Goal: Task Accomplishment & Management: Manage account settings

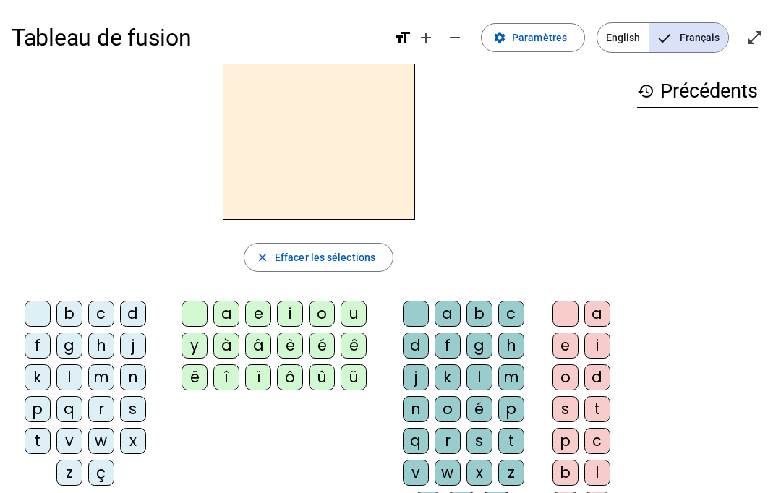
click at [623, 43] on span "English" at bounding box center [623, 37] width 51 height 29
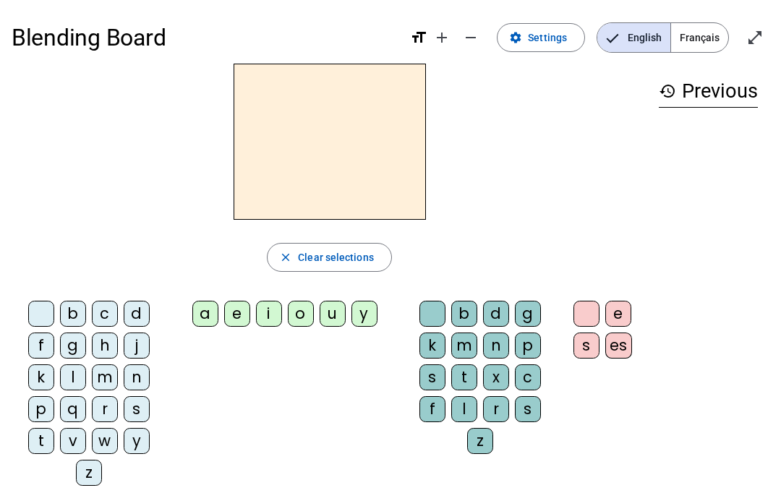
click at [699, 40] on span "Français" at bounding box center [699, 37] width 57 height 29
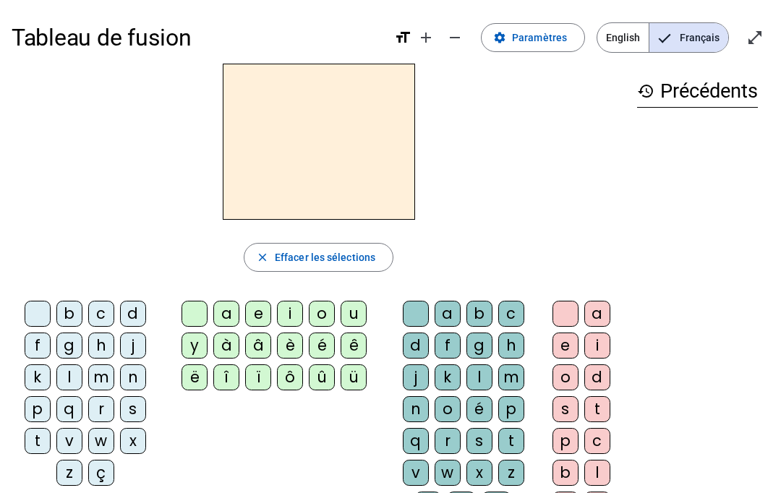
click at [622, 43] on span "English" at bounding box center [623, 37] width 51 height 29
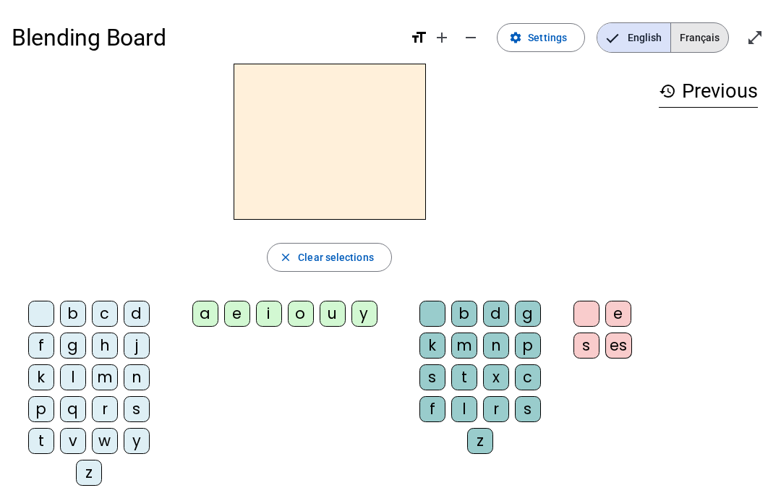
click at [702, 39] on span "Français" at bounding box center [699, 37] width 57 height 29
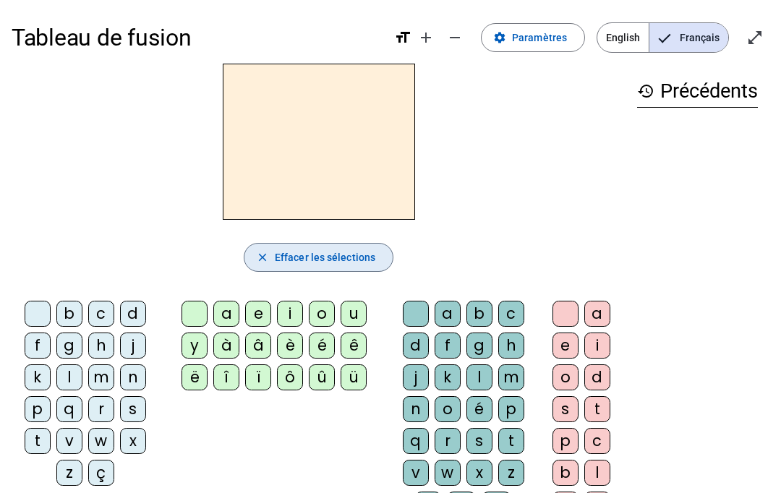
click at [331, 259] on span "Effacer les sélections" at bounding box center [325, 257] width 101 height 17
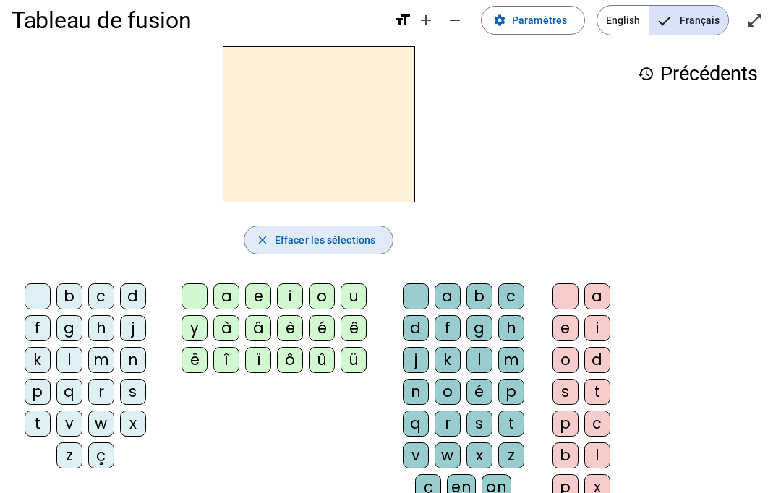
scroll to position [15, 0]
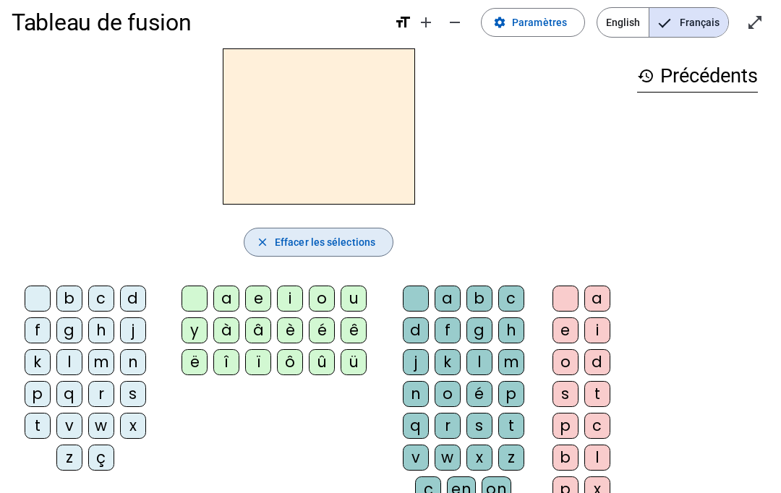
click at [317, 228] on span "button" at bounding box center [318, 242] width 148 height 35
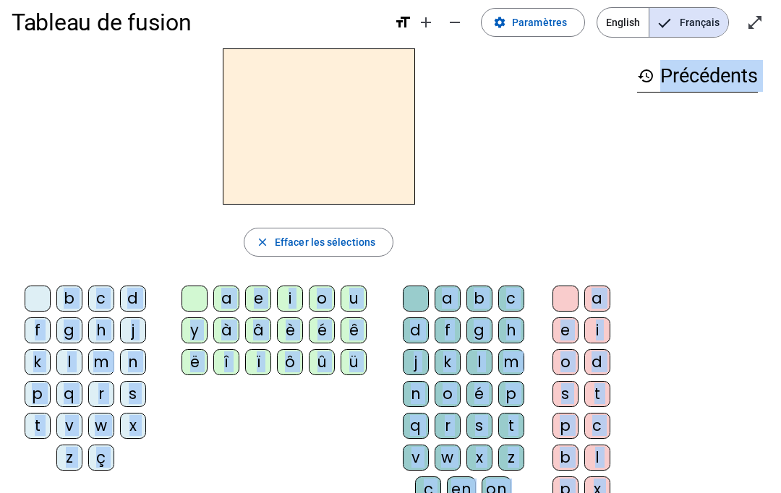
scroll to position [0, 0]
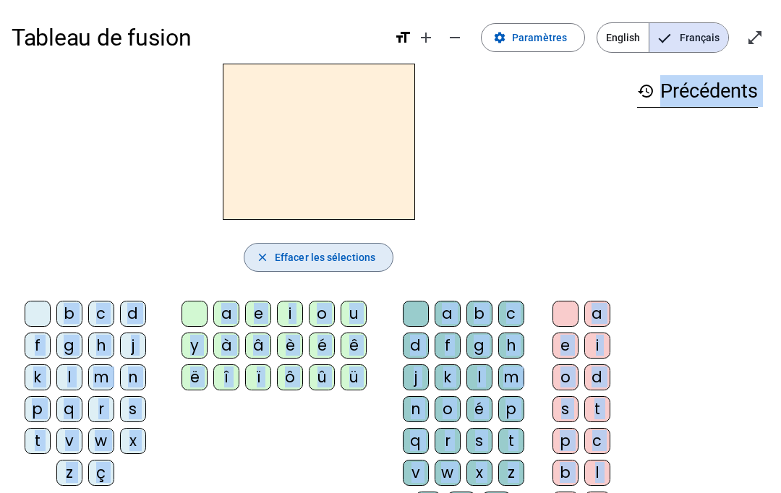
click at [317, 263] on span "Effacer les sélections" at bounding box center [325, 257] width 101 height 17
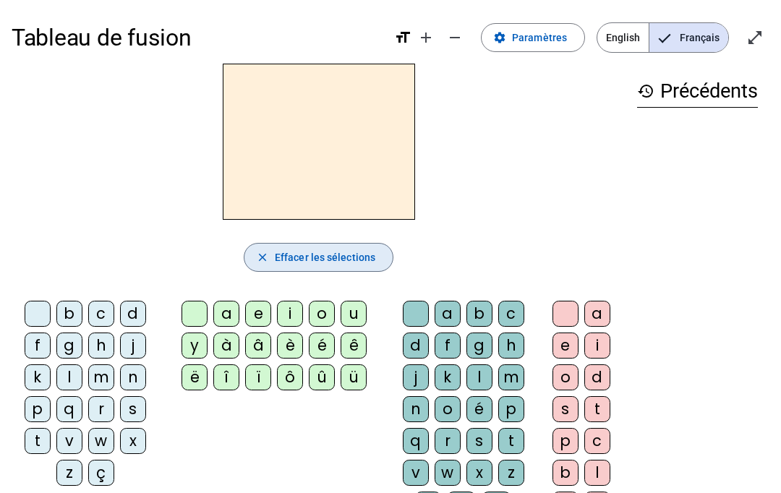
click at [270, 243] on span "button" at bounding box center [318, 257] width 148 height 35
click at [567, 35] on span "Paramètres" at bounding box center [539, 37] width 55 height 17
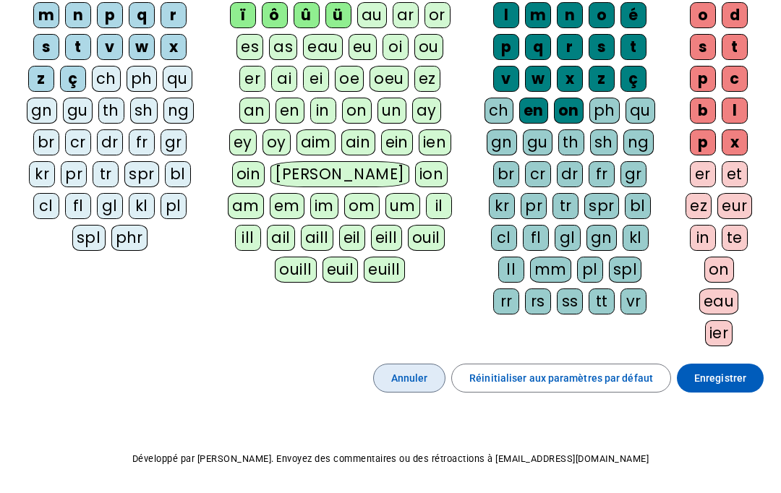
scroll to position [235, 0]
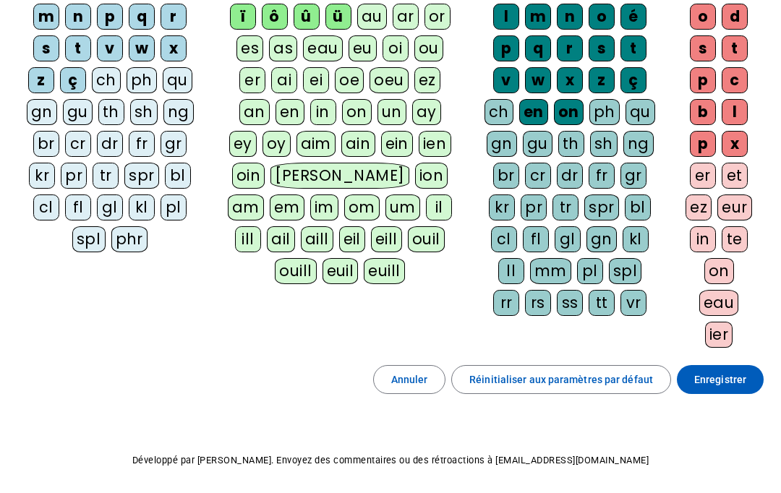
click at [300, 101] on div "en" at bounding box center [290, 112] width 29 height 26
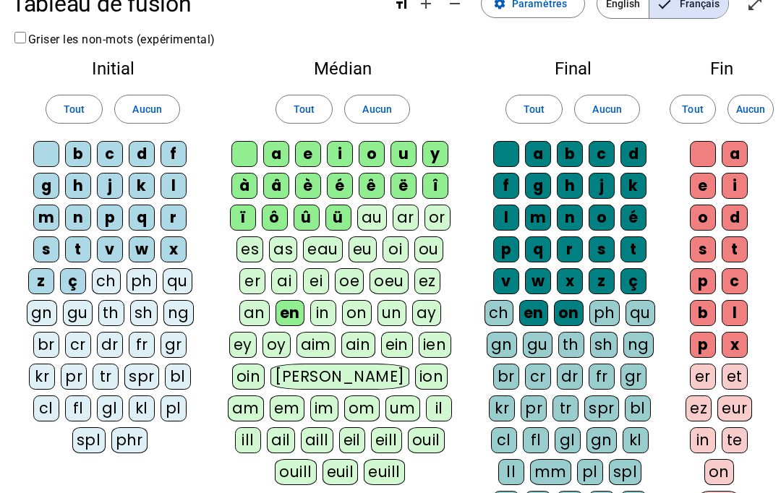
scroll to position [0, 0]
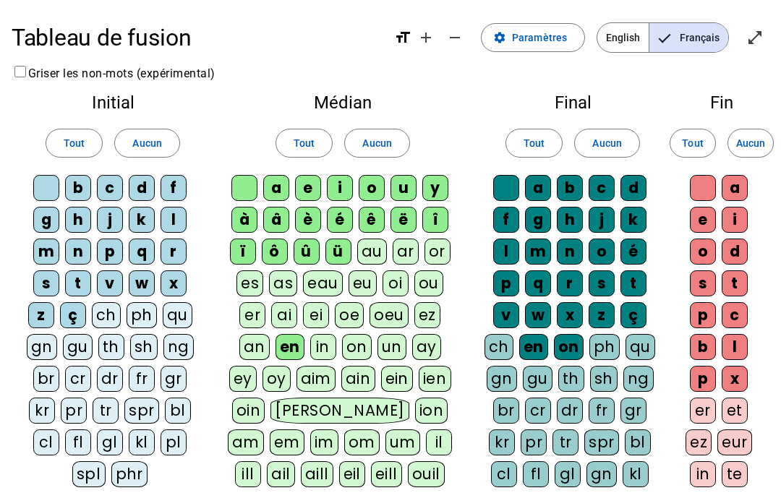
click at [422, 42] on mat-icon "add" at bounding box center [425, 37] width 17 height 17
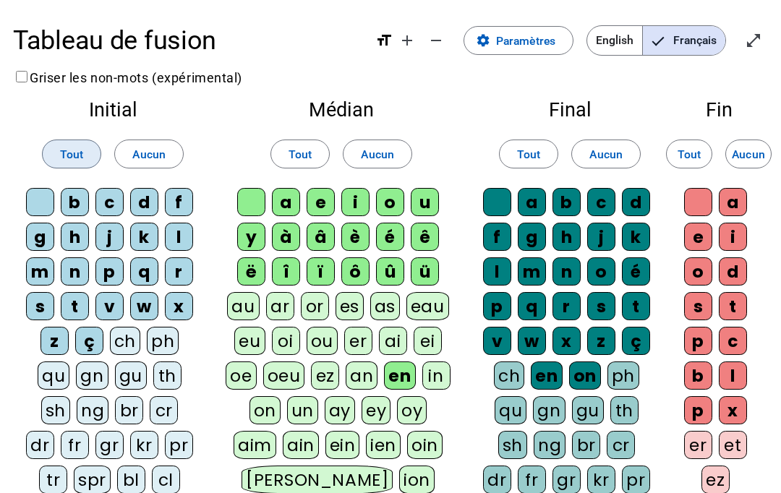
click at [69, 155] on span "Tout" at bounding box center [71, 155] width 23 height 20
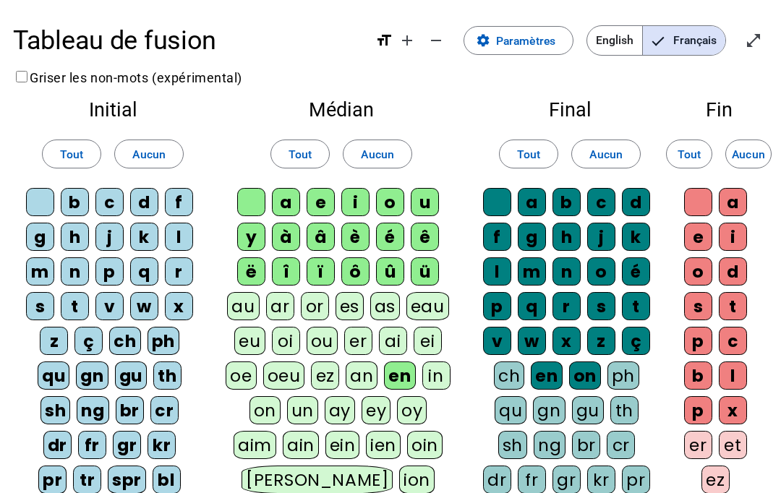
click at [292, 132] on div "Médian Tout Aucun a e i o u y à â è é ê ë [PERSON_NAME] ô û ü au ar or es as ea…" at bounding box center [342, 353] width 258 height 530
click at [297, 148] on span "Tout" at bounding box center [300, 155] width 23 height 20
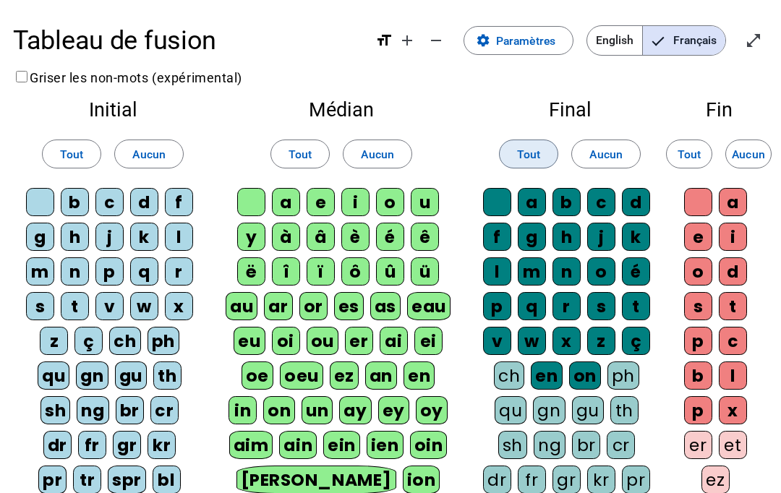
click at [530, 137] on span at bounding box center [529, 154] width 58 height 35
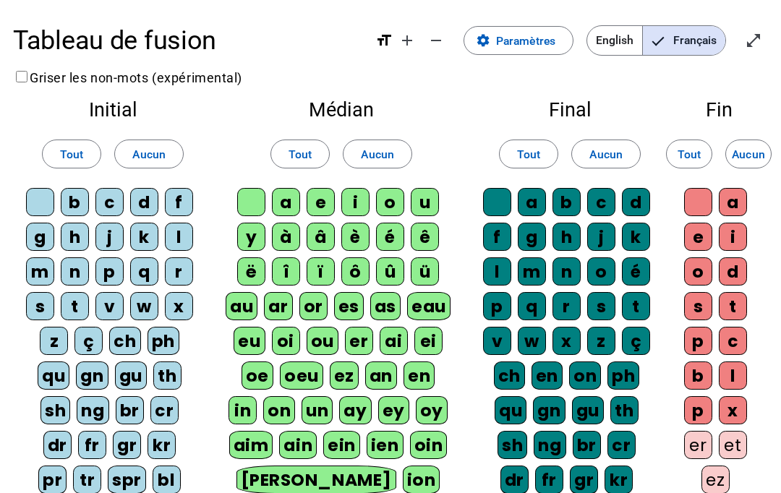
click at [698, 138] on span at bounding box center [689, 154] width 45 height 35
click at [770, 155] on span at bounding box center [748, 154] width 45 height 35
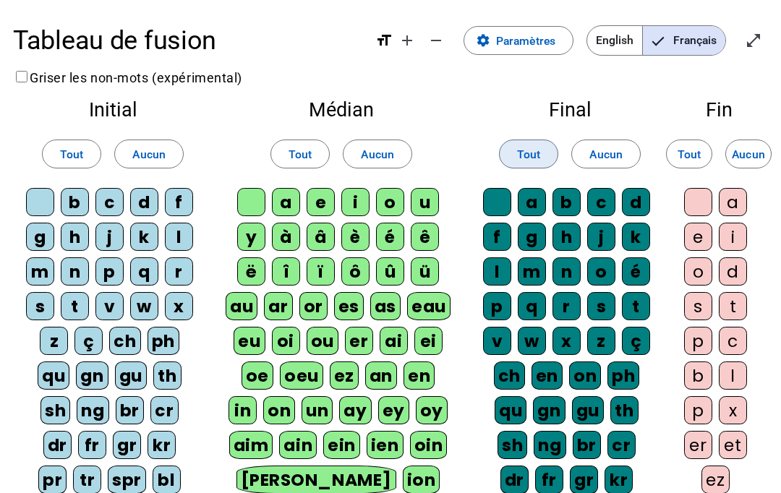
click at [543, 153] on span at bounding box center [529, 154] width 58 height 35
click at [539, 137] on span at bounding box center [529, 154] width 58 height 35
click at [532, 137] on span at bounding box center [529, 154] width 58 height 35
click at [610, 140] on span at bounding box center [606, 154] width 68 height 35
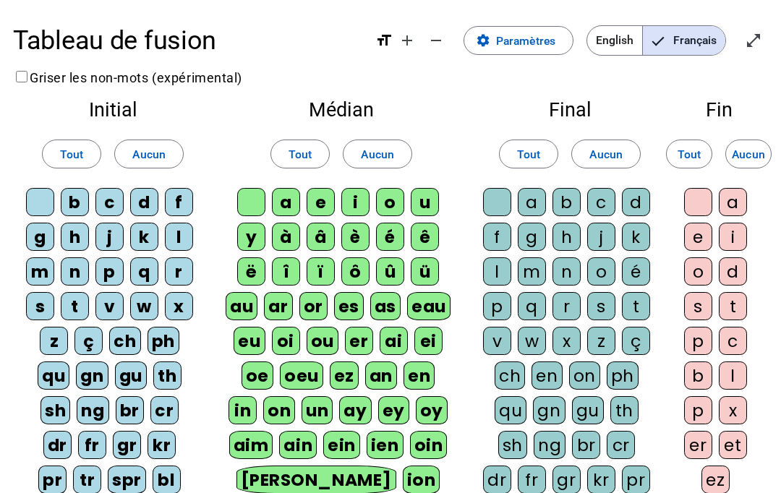
click at [394, 143] on span at bounding box center [378, 154] width 68 height 35
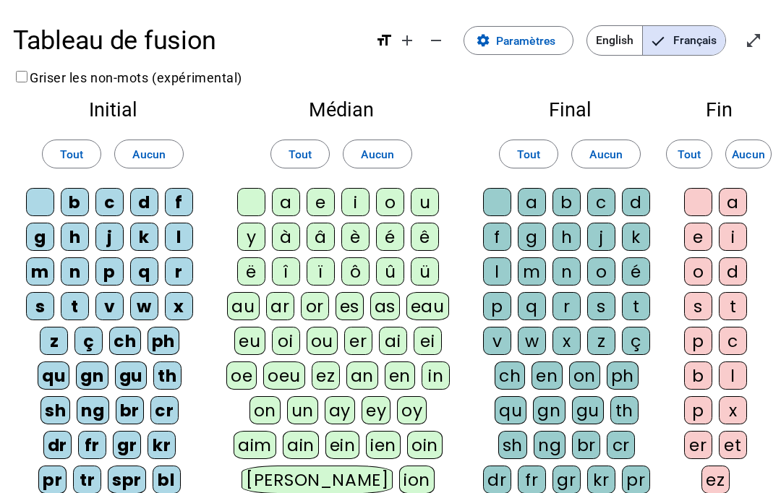
click at [170, 152] on span at bounding box center [149, 154] width 68 height 35
